Goal: Task Accomplishment & Management: Manage account settings

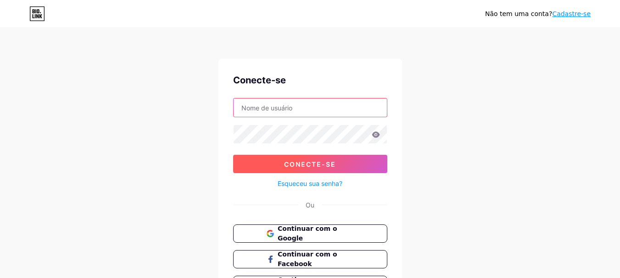
type input "[PERSON_NAME][EMAIL_ADDRESS][DOMAIN_NAME]"
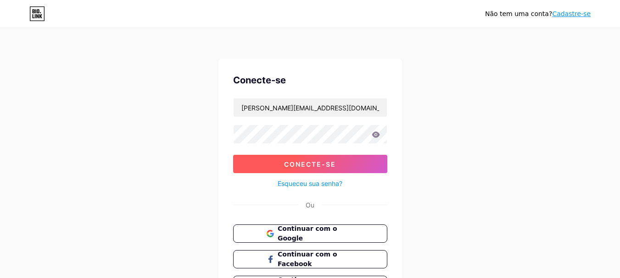
click at [324, 163] on font "Conecte-se" at bounding box center [310, 165] width 52 height 8
